Goal: Information Seeking & Learning: Learn about a topic

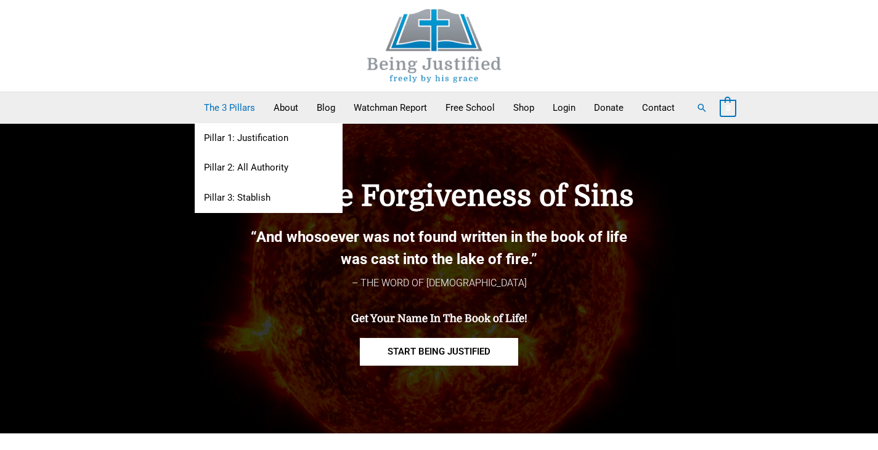
click at [225, 107] on link "The 3 Pillars" at bounding box center [230, 107] width 70 height 31
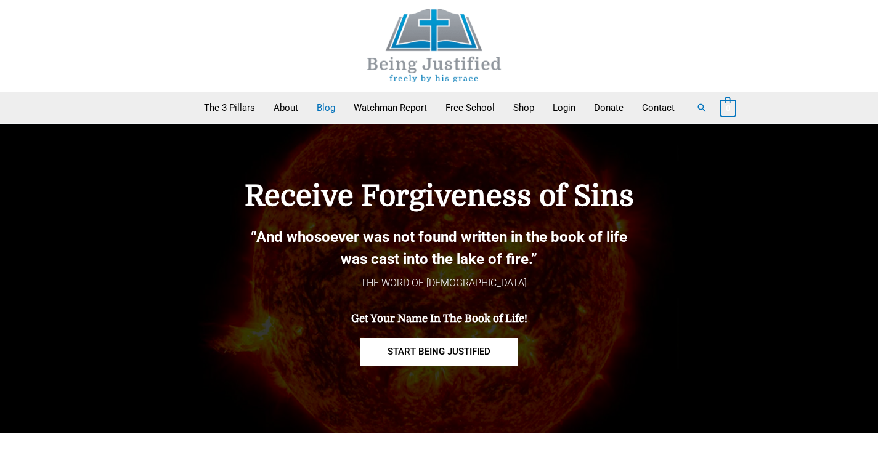
click at [329, 108] on link "Blog" at bounding box center [325, 107] width 37 height 31
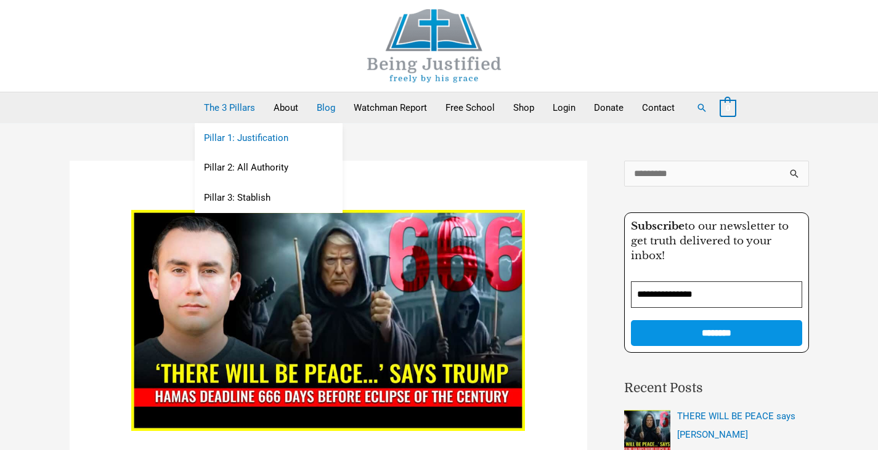
click at [235, 137] on link "Pillar 1: Justification" at bounding box center [269, 138] width 148 height 30
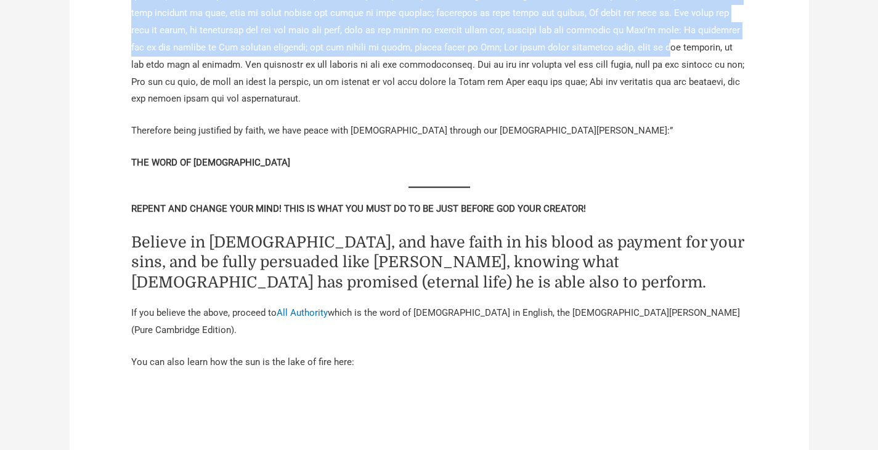
scroll to position [2460, 0]
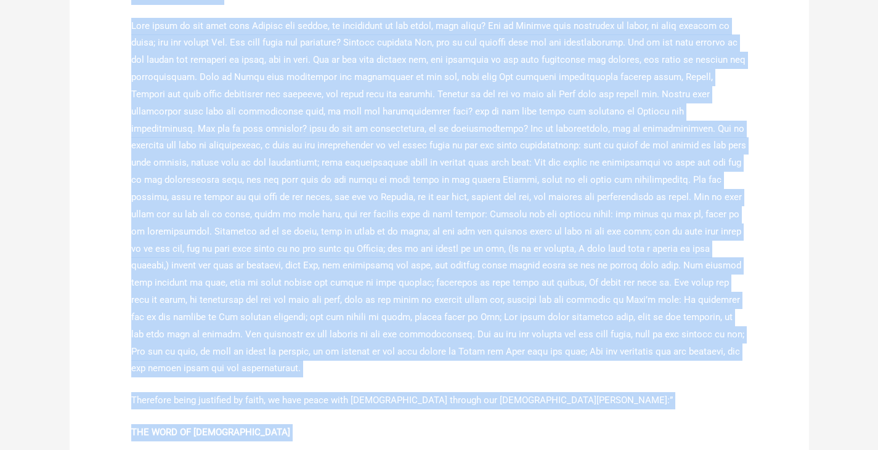
drag, startPoint x: 120, startPoint y: 229, endPoint x: 702, endPoint y: 435, distance: 617.4
copy div "Romans 1:18 “For the wrath of God is revealed from heaven against all ungodline…"
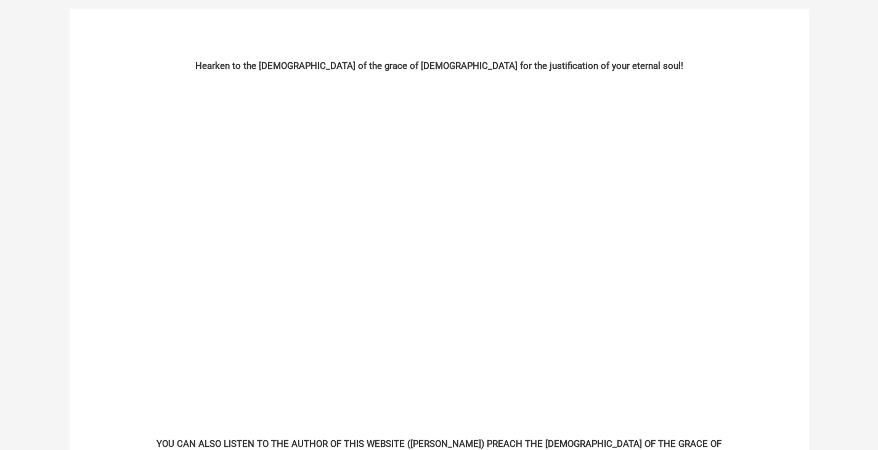
scroll to position [0, 0]
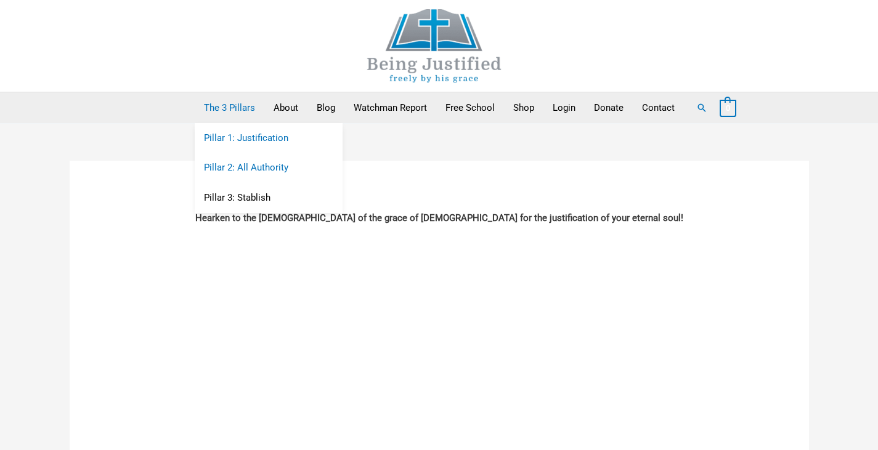
click at [237, 166] on link "Pillar 2: All Authority" at bounding box center [269, 168] width 148 height 30
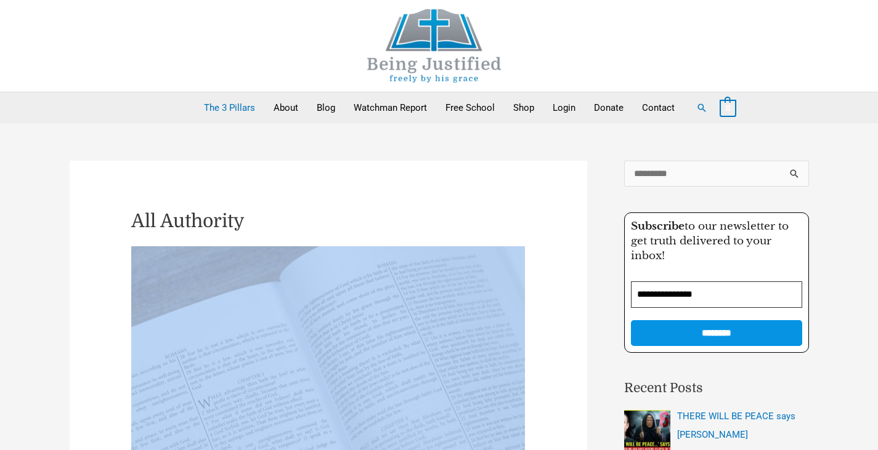
drag, startPoint x: 132, startPoint y: 102, endPoint x: 477, endPoint y: 337, distance: 417.1
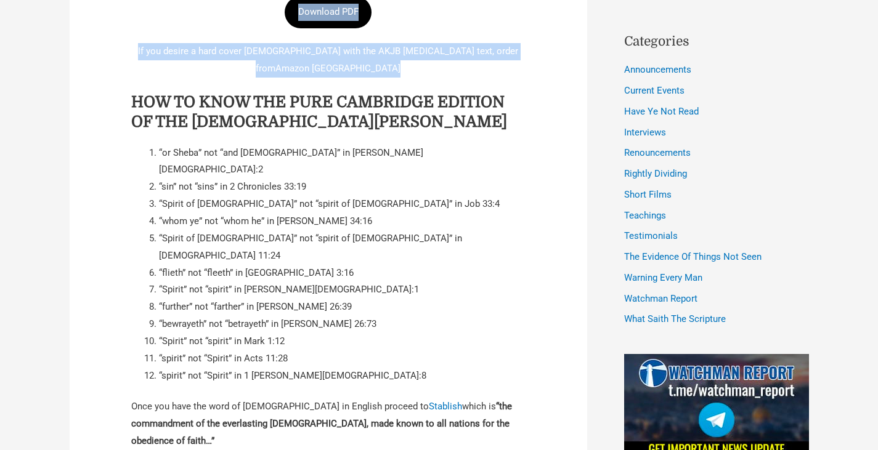
scroll to position [678, 0]
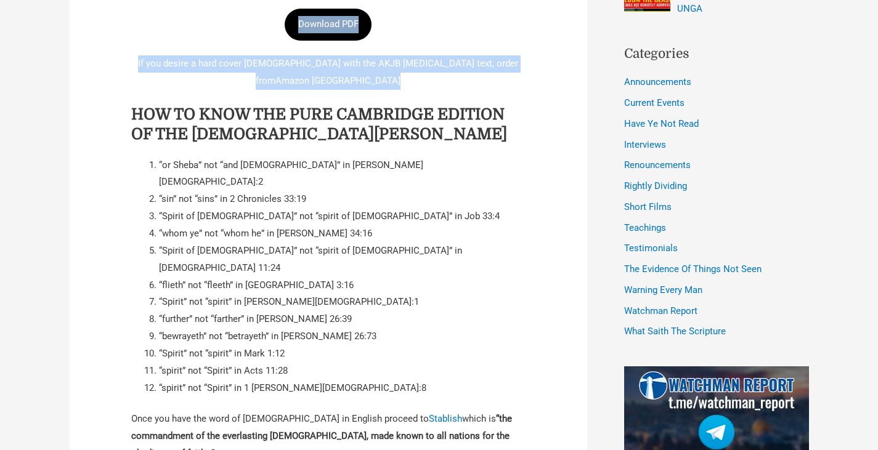
click at [113, 78] on article "All Authority These things speak, and exhort, and rebuke with all authority. Le…" at bounding box center [328, 21] width 517 height 1077
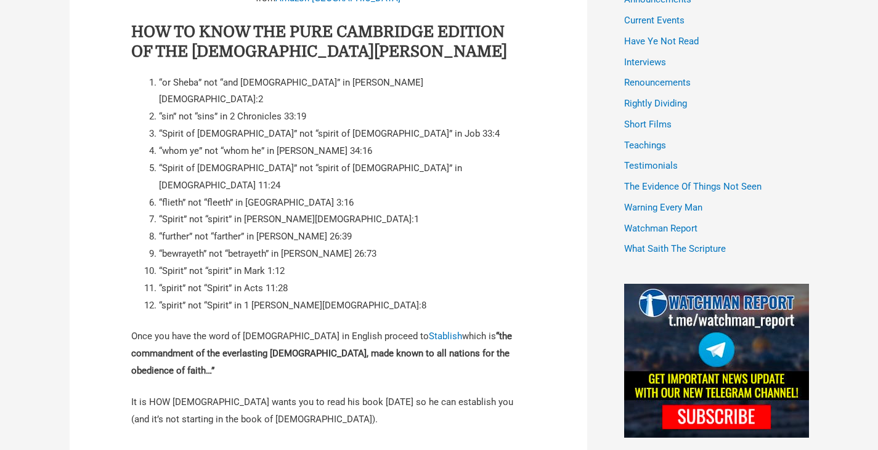
scroll to position [801, 0]
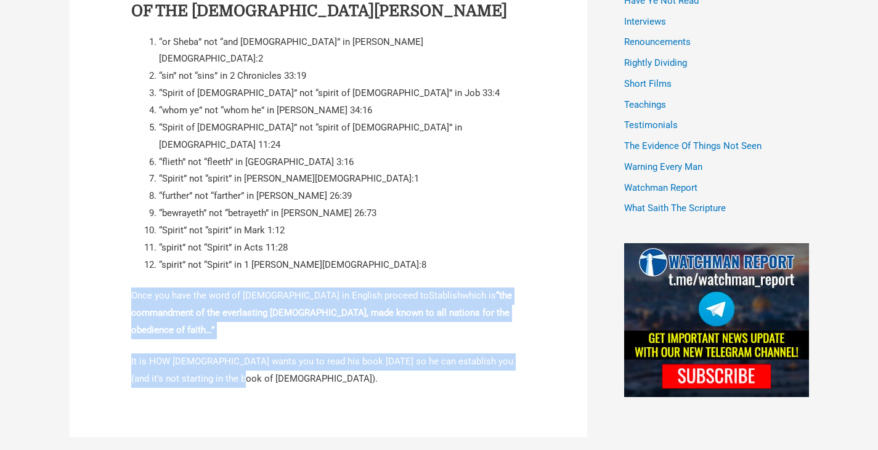
drag, startPoint x: 123, startPoint y: 240, endPoint x: 519, endPoint y: 312, distance: 403.2
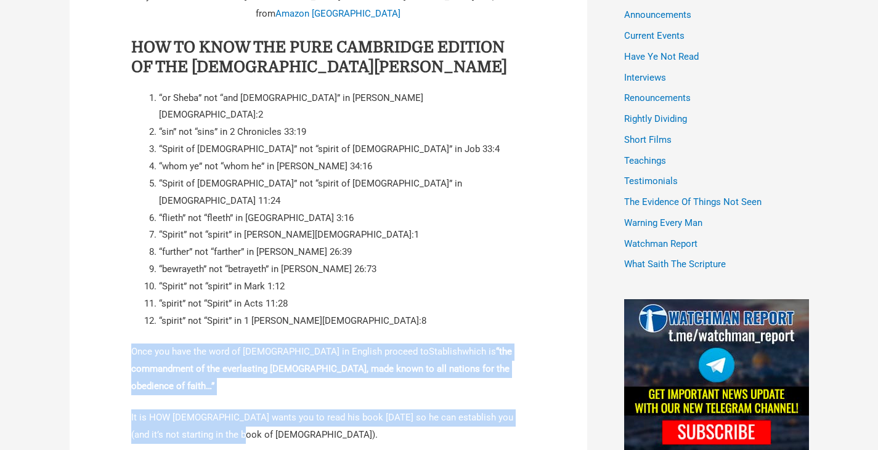
scroll to position [678, 0]
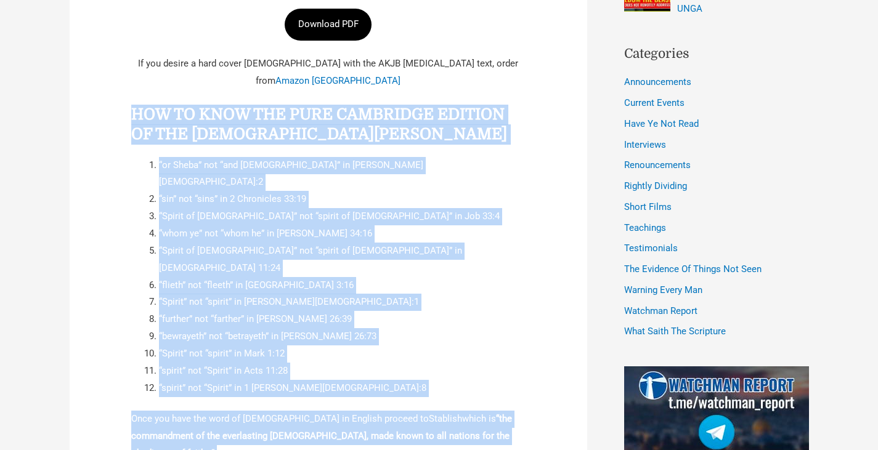
drag, startPoint x: 132, startPoint y: 95, endPoint x: 330, endPoint y: 432, distance: 390.9
click at [330, 432] on div "These things speak, and exhort, and rebuke with all authority. Let no man despi…" at bounding box center [328, 40] width 394 height 943
copy div "HOW TO KNOW THE PURE CAMBRIDGE EDITION OF THE KING JAMES BIBLE “or Sheba” not “…"
click at [532, 296] on article "All Authority These things speak, and exhort, and rebuke with all authority. Le…" at bounding box center [328, 21] width 517 height 1077
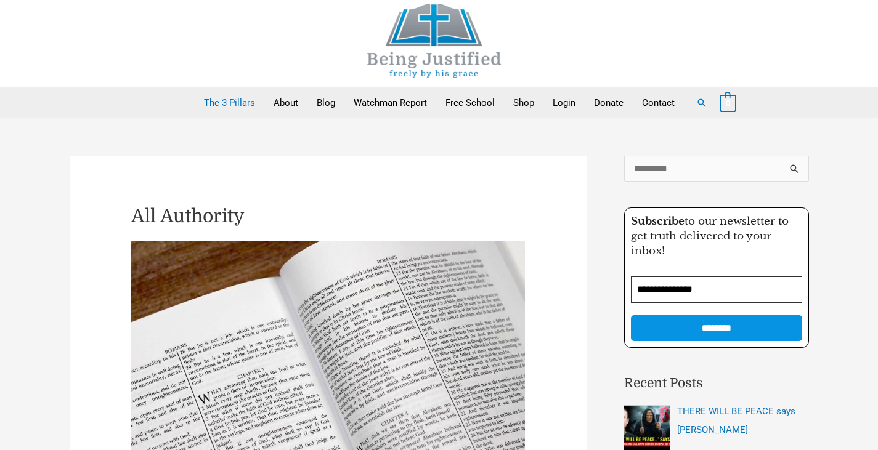
scroll to position [0, 0]
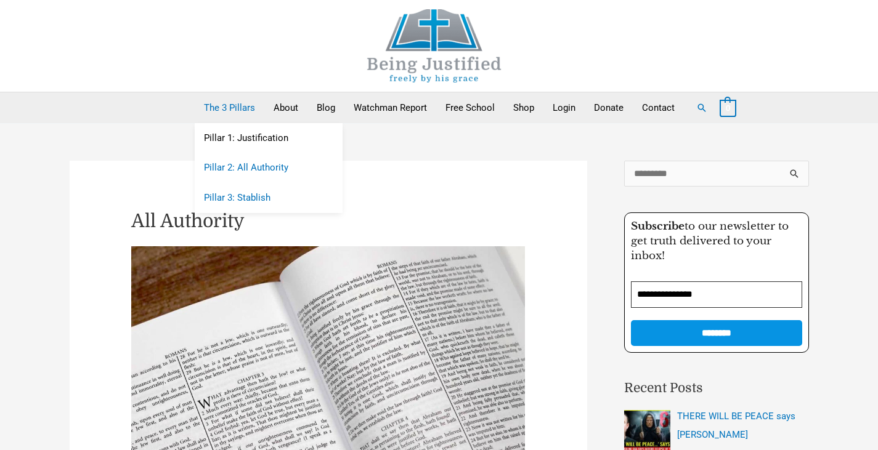
click at [219, 200] on link "Pillar 3: Stablish" at bounding box center [269, 199] width 148 height 30
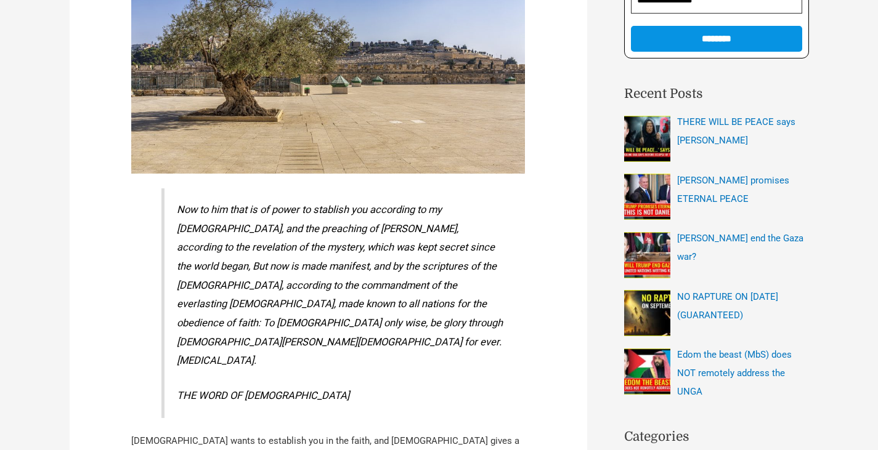
scroll to position [308, 0]
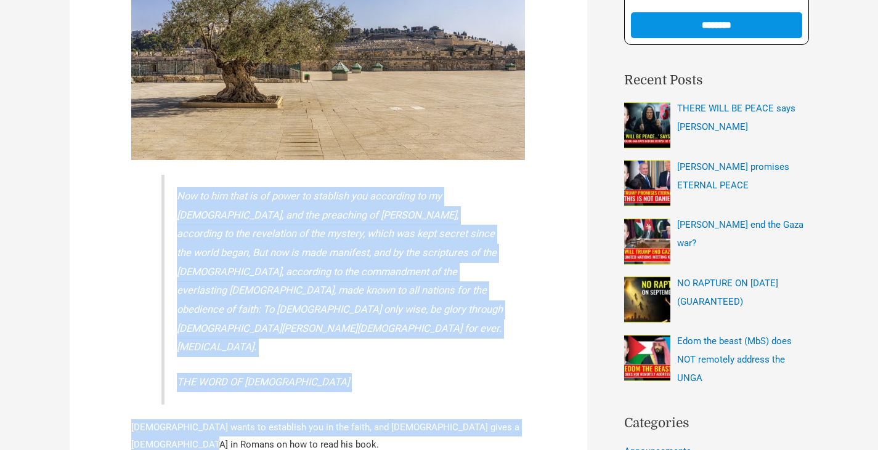
drag, startPoint x: 162, startPoint y: 193, endPoint x: 330, endPoint y: 390, distance: 258.6
click at [330, 390] on div "Now to him that is of power to stablish you according to my gospel, and the pre…" at bounding box center [328, 219] width 394 height 562
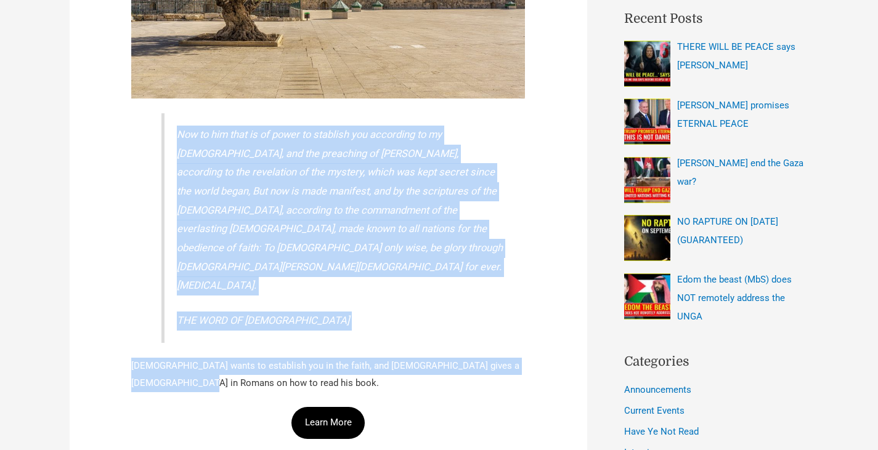
copy div "Now to him that is of power to stablish you according to my gospel, and the pre…"
click at [350, 407] on link "Learn More" at bounding box center [328, 423] width 74 height 32
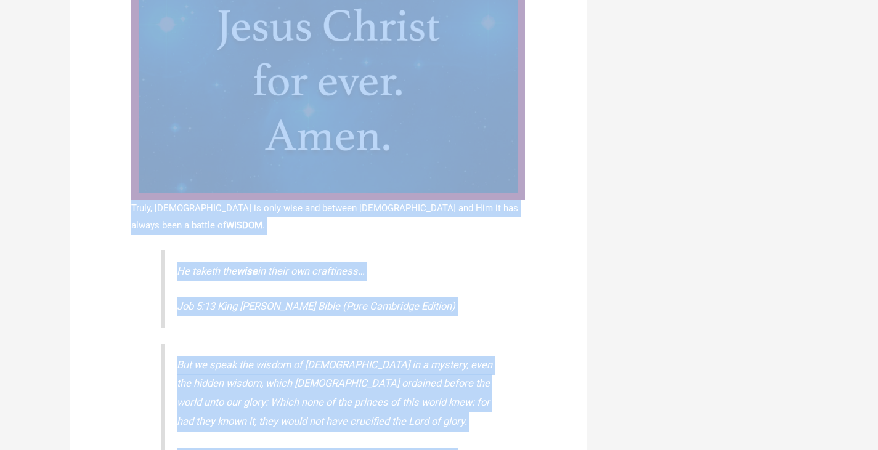
scroll to position [4374, 0]
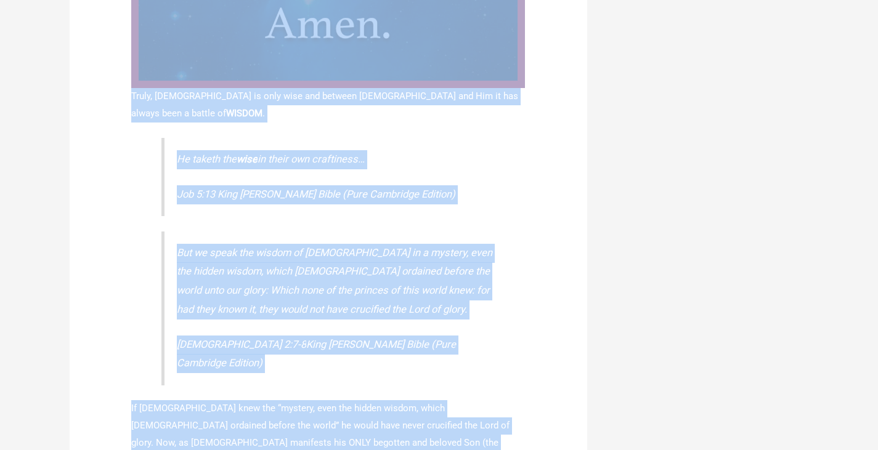
drag, startPoint x: 129, startPoint y: 74, endPoint x: 540, endPoint y: 379, distance: 511.2
copy div "Lor Ipsu Dolor Sitam Consect Adip Elitsed 95, 5906 / Doei Te Inc Utla / Et Dolo…"
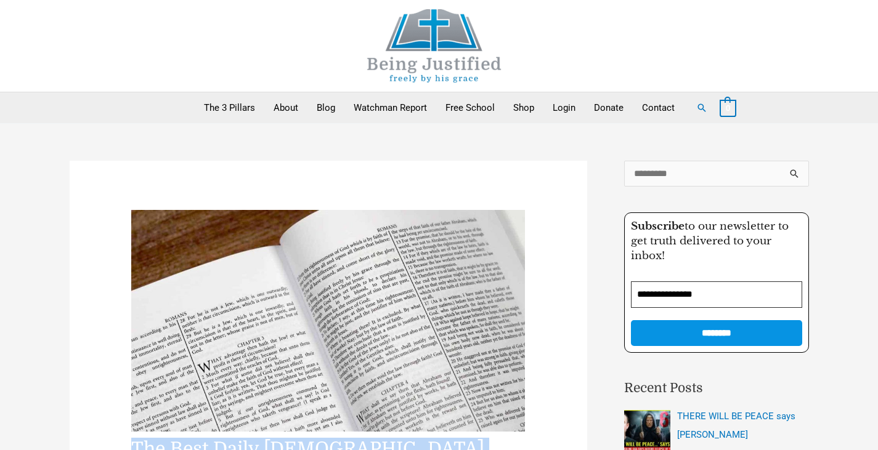
scroll to position [0, 0]
click at [397, 107] on link "Watchman Report" at bounding box center [390, 107] width 92 height 31
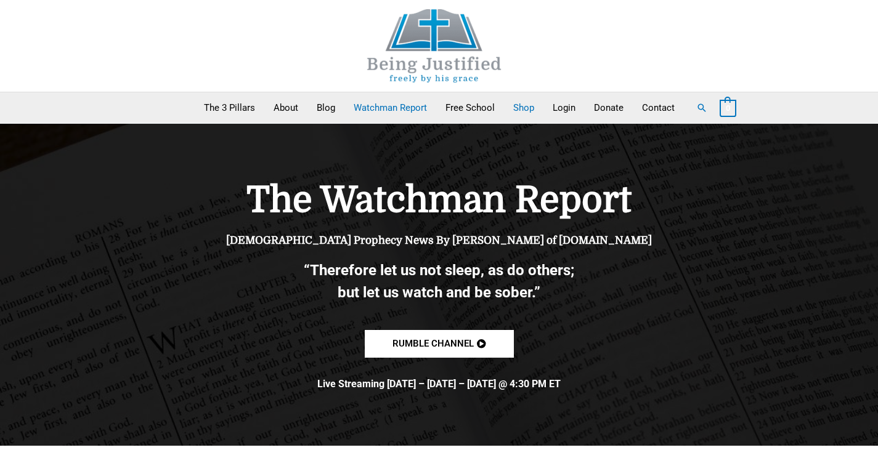
click at [528, 106] on link "Shop" at bounding box center [523, 107] width 39 height 31
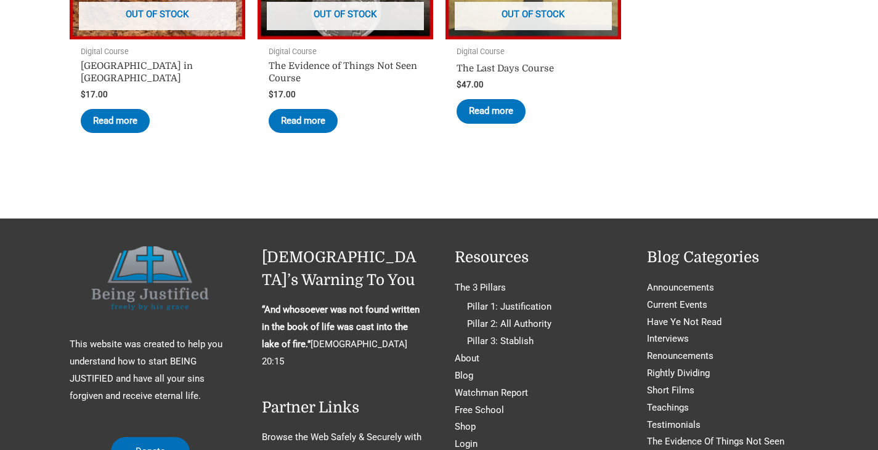
scroll to position [493, 0]
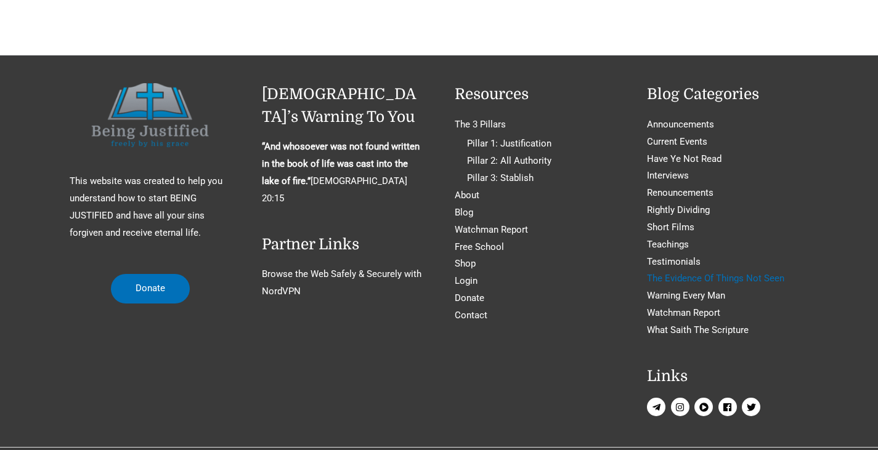
click at [759, 283] on link "The Evidence Of Things Not Seen" at bounding box center [715, 278] width 137 height 11
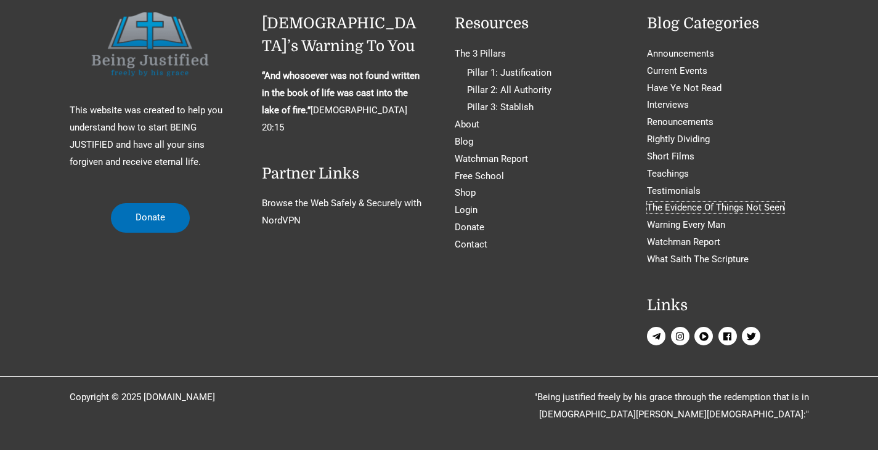
scroll to position [564, 0]
